Goal: Task Accomplishment & Management: Manage account settings

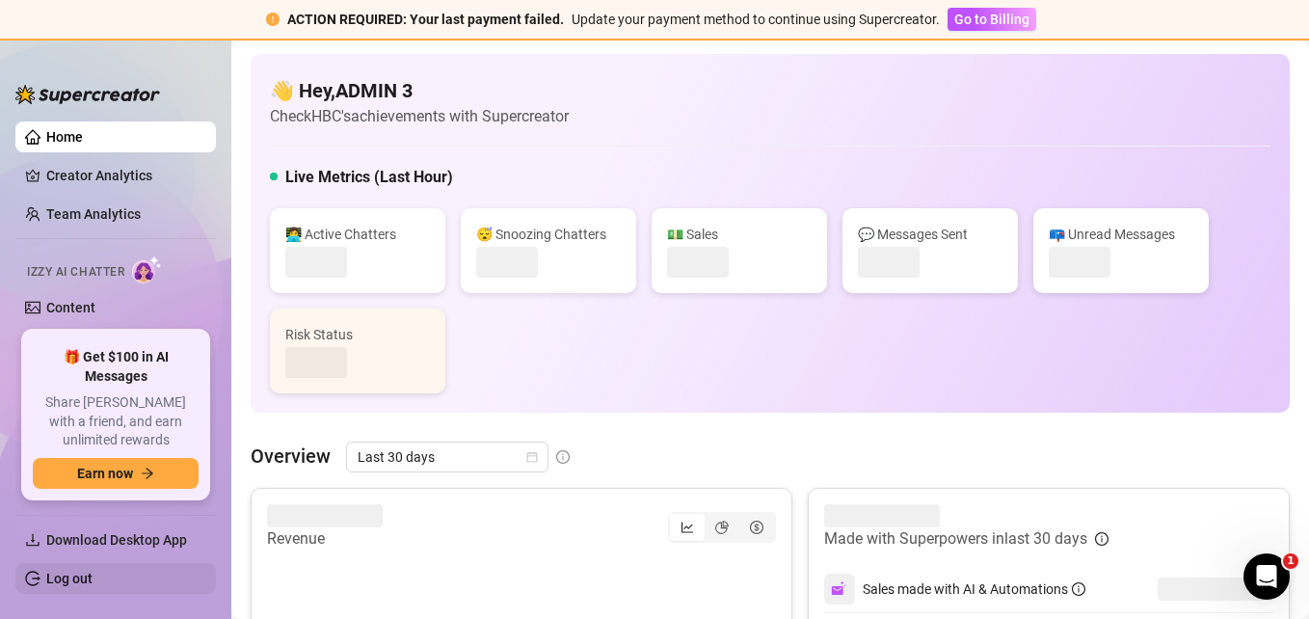
click at [79, 571] on link "Log out" at bounding box center [69, 578] width 46 height 15
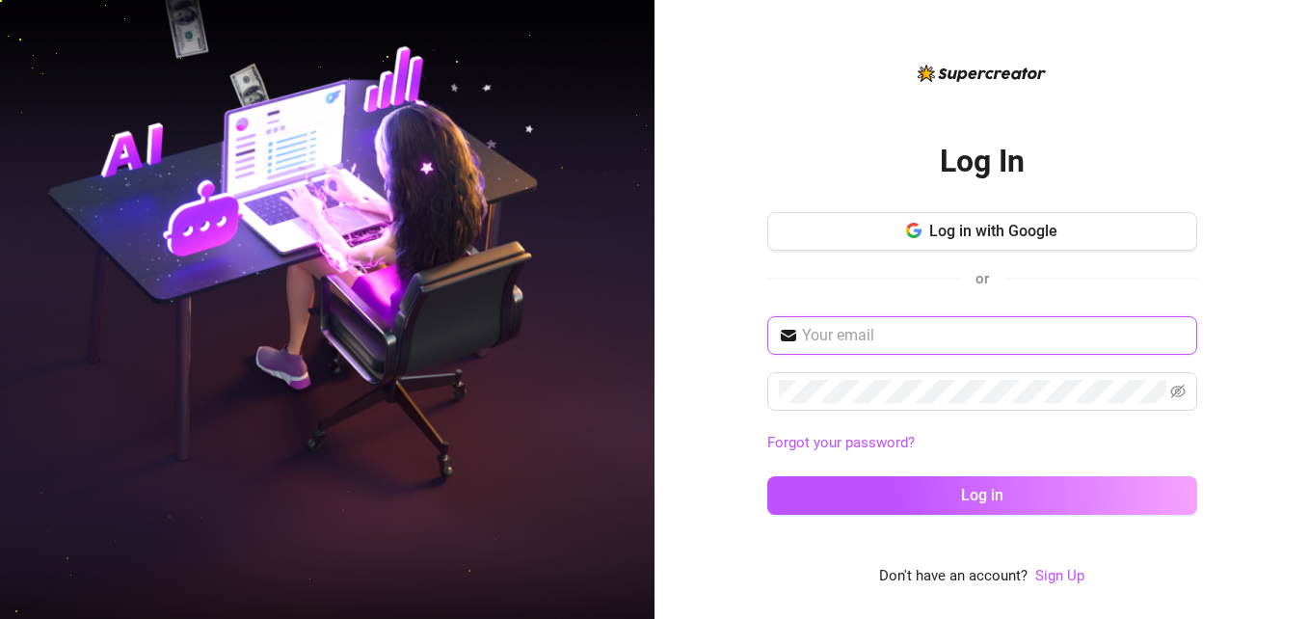
click at [993, 338] on input "text" at bounding box center [994, 335] width 384 height 23
type input "[EMAIL_ADDRESS][DOMAIN_NAME]"
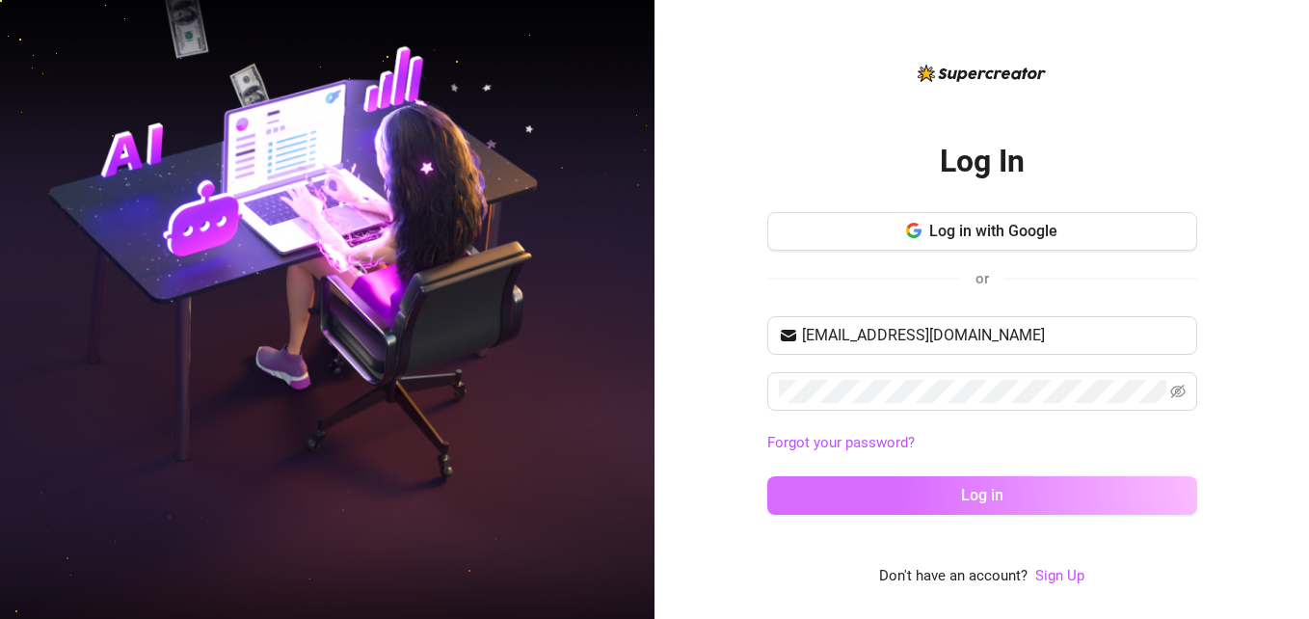
click at [966, 495] on span "Log in" at bounding box center [982, 495] width 42 height 18
